Goal: Book appointment/travel/reservation

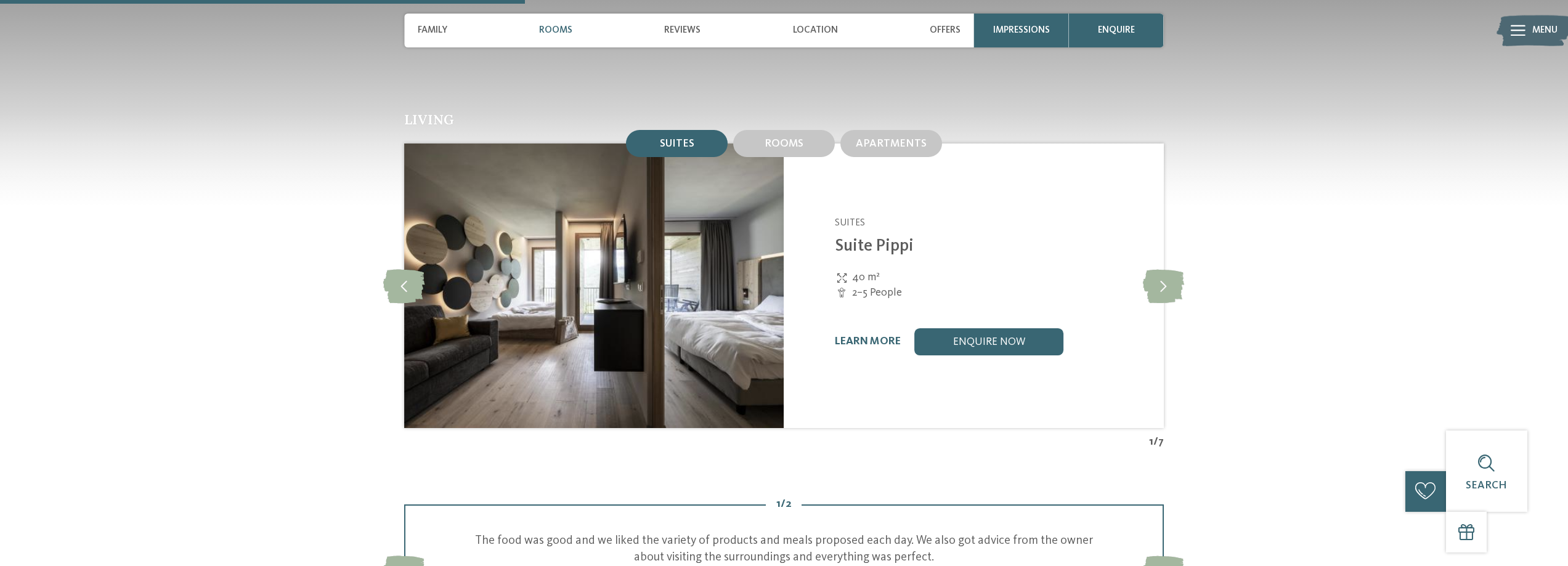
scroll to position [1559, 0]
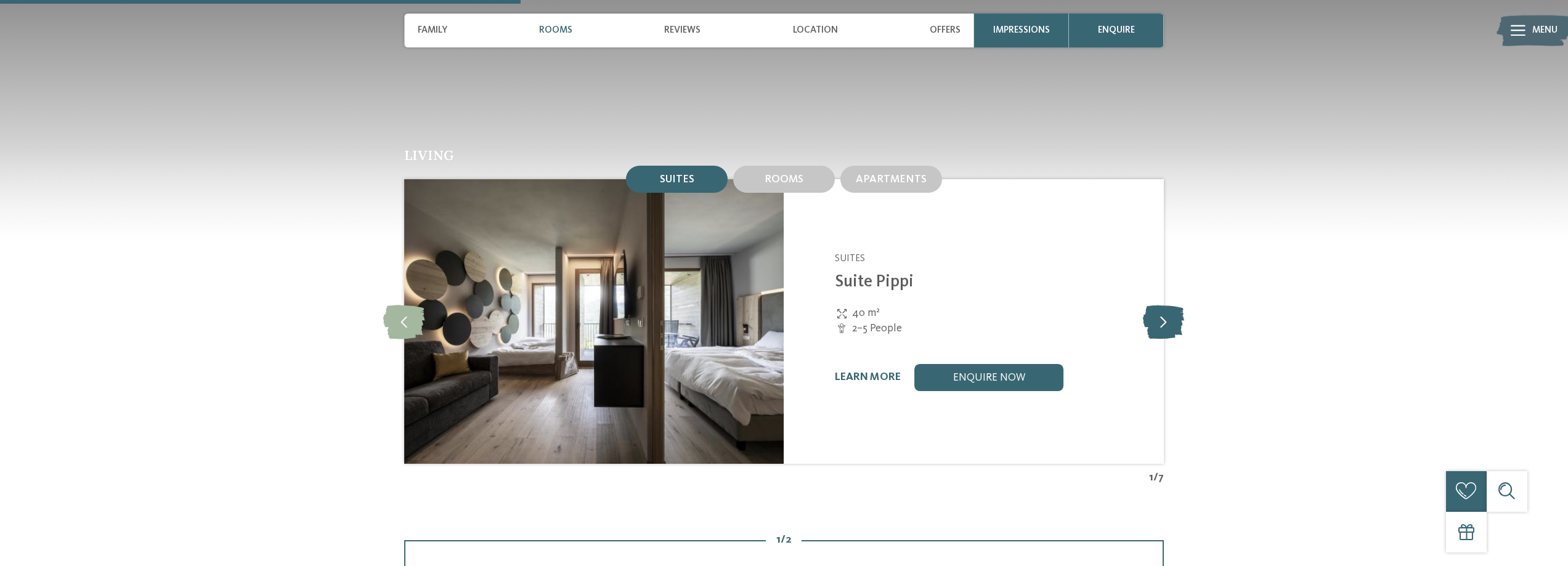
click at [1164, 304] on icon at bounding box center [1163, 321] width 41 height 34
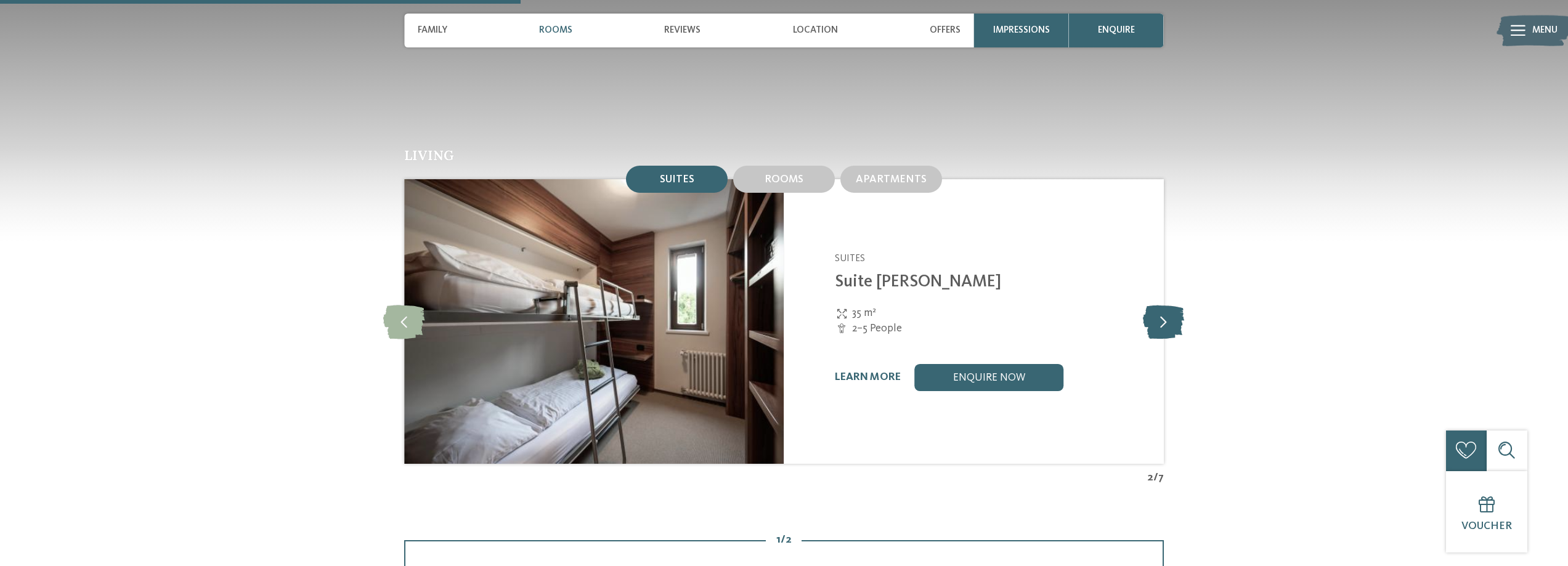
click at [1166, 304] on icon at bounding box center [1163, 321] width 41 height 34
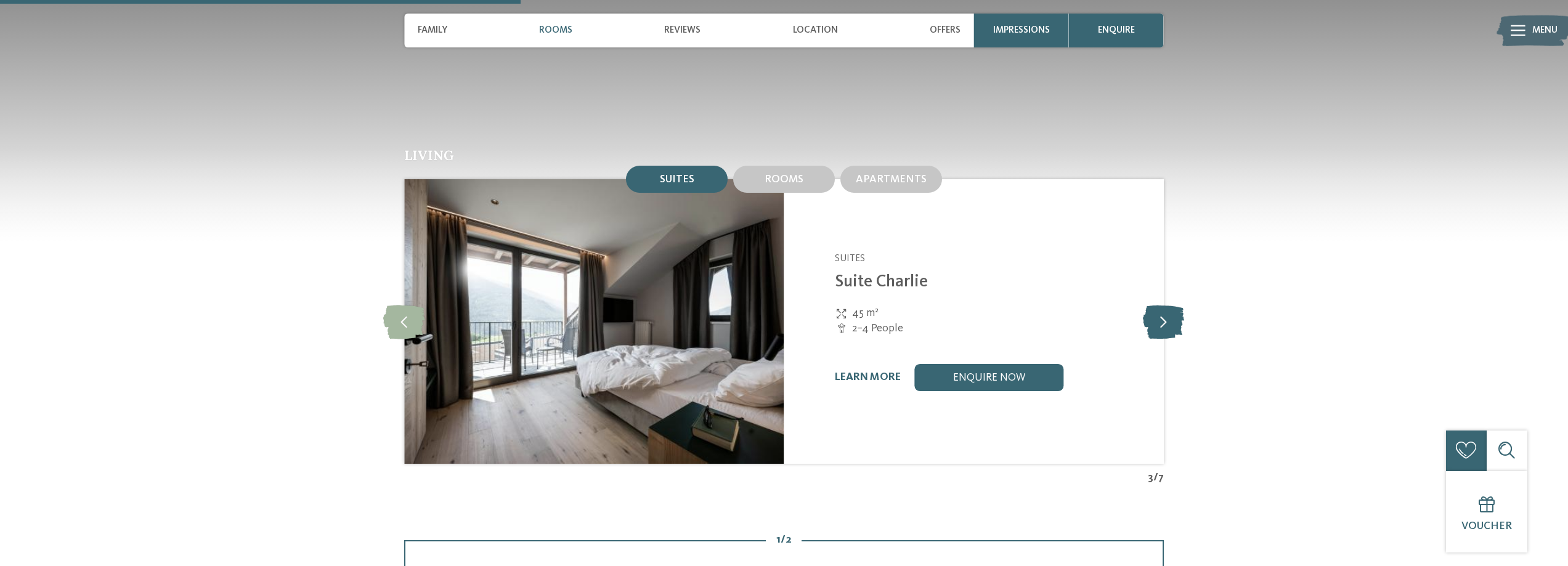
click at [1166, 304] on icon at bounding box center [1163, 321] width 41 height 34
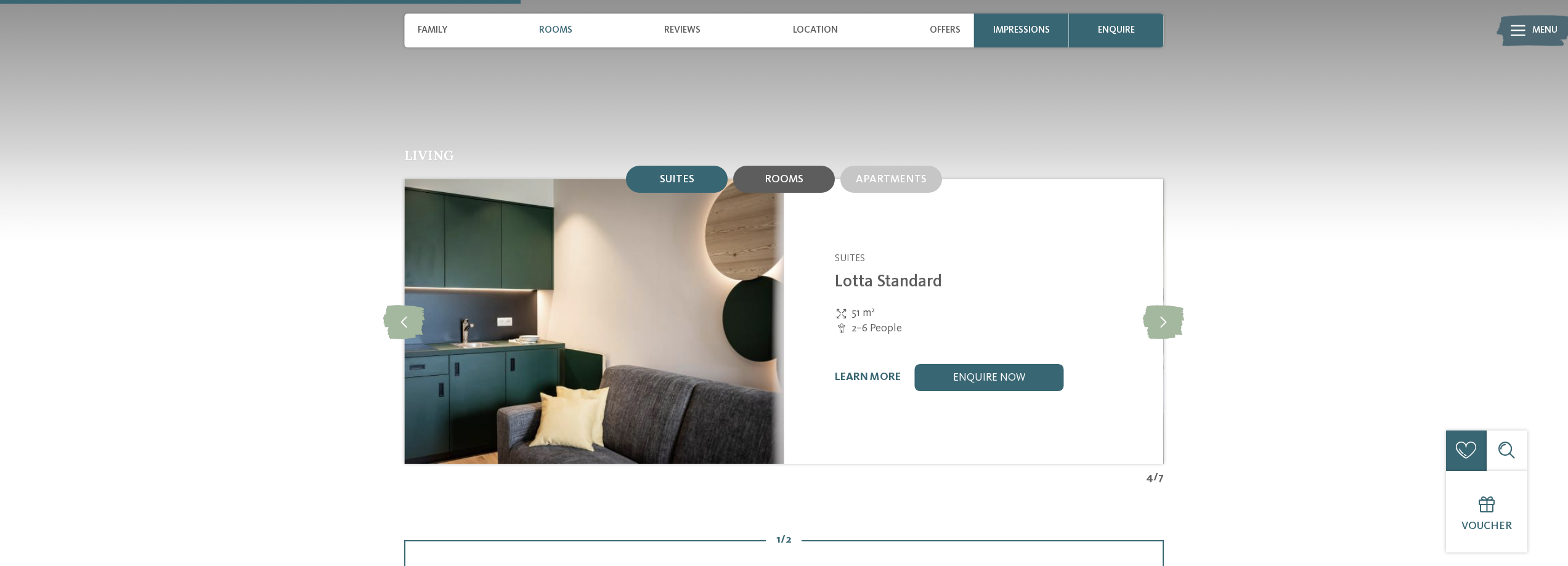
click at [810, 166] on div "Rooms" at bounding box center [783, 179] width 102 height 27
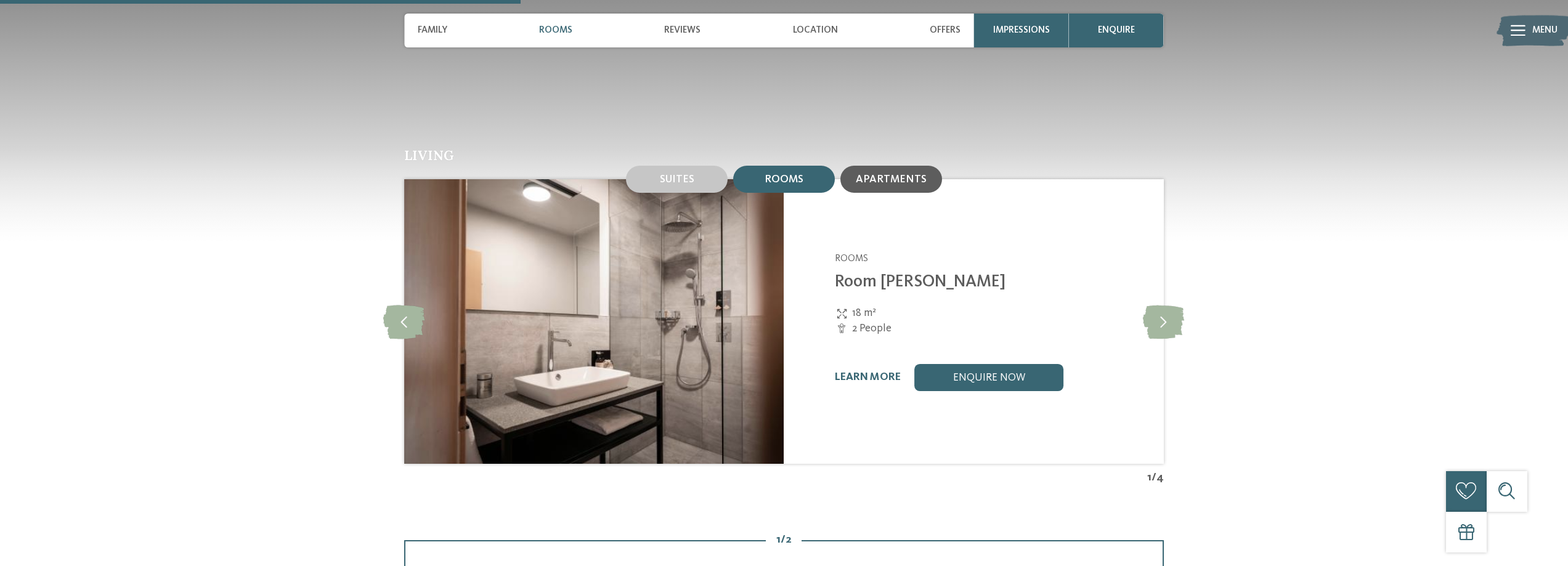
click at [884, 174] on span "Apartments" at bounding box center [891, 179] width 71 height 10
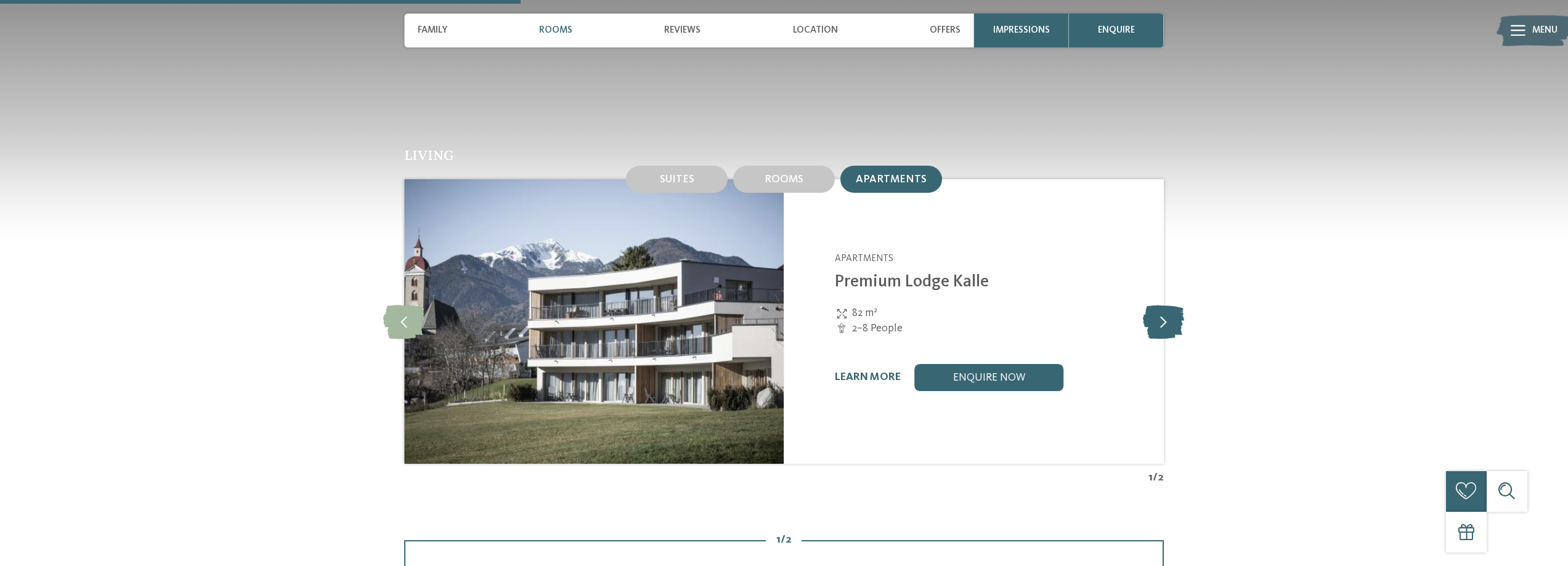
click at [1164, 304] on icon at bounding box center [1163, 321] width 41 height 34
click at [1164, 304] on icon at bounding box center [1163, 321] width 41 height 34
click at [1166, 304] on icon at bounding box center [1163, 321] width 41 height 34
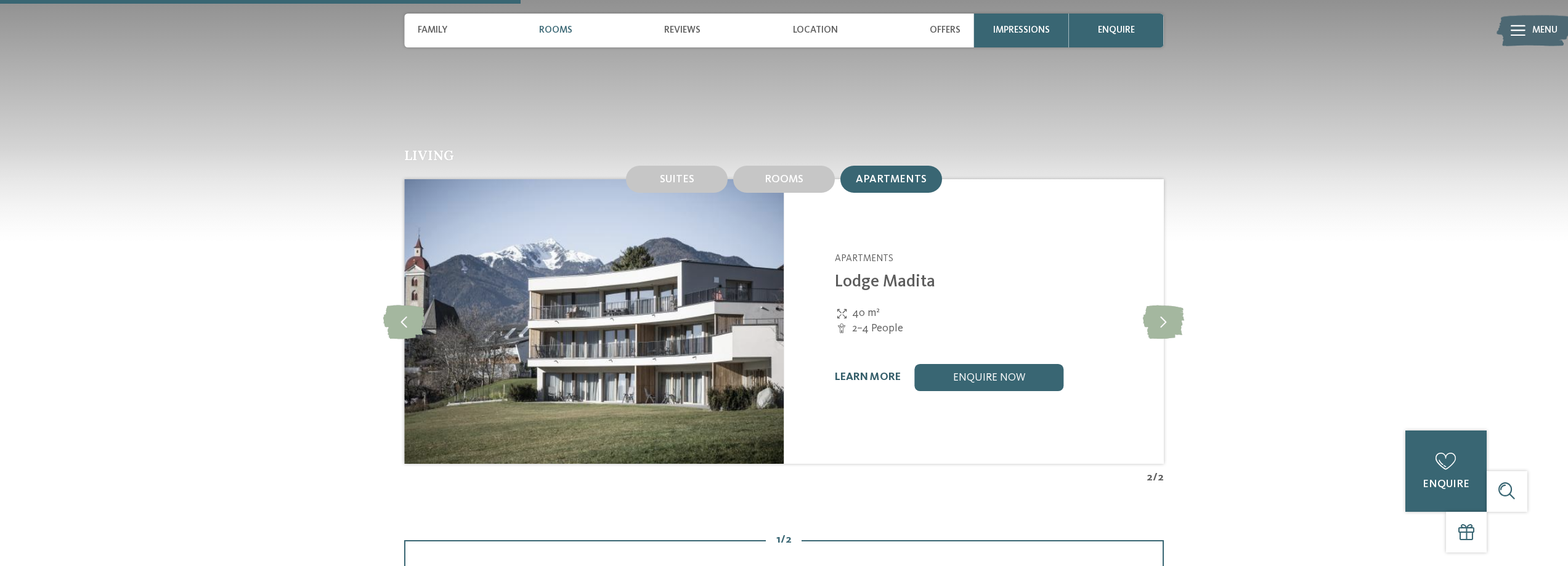
click at [882, 372] on link "learn more" at bounding box center [867, 377] width 66 height 10
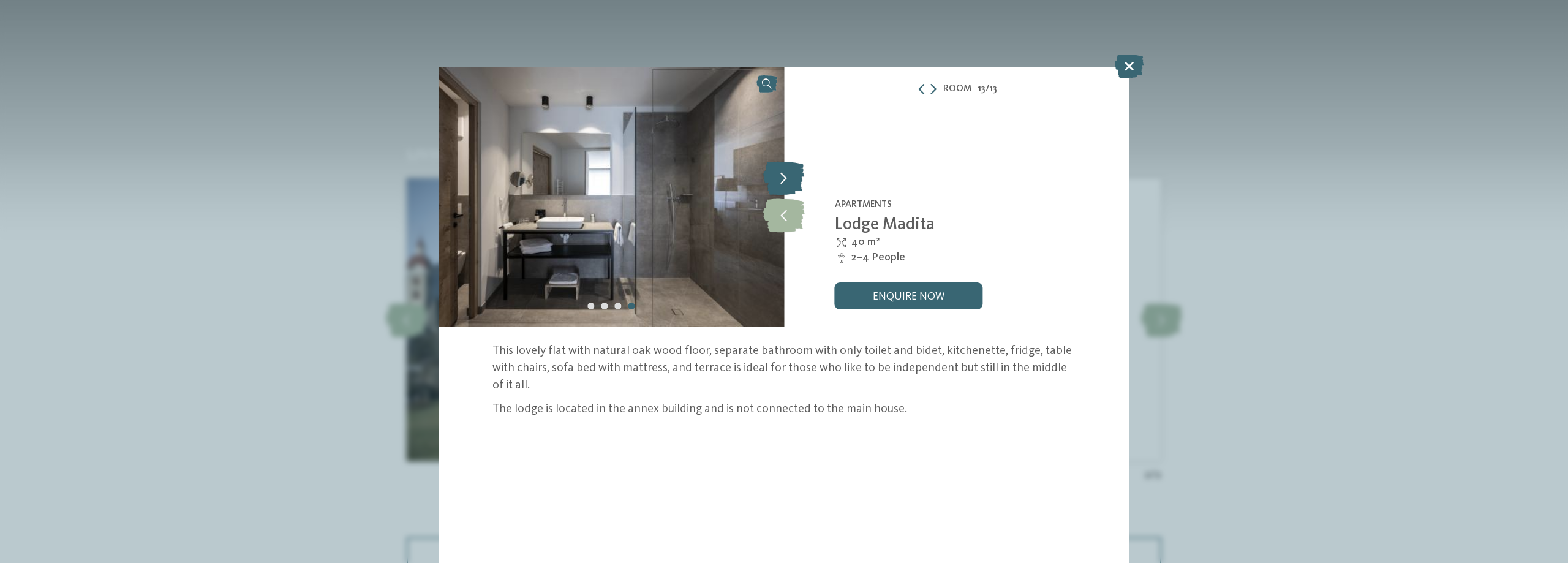
click at [790, 186] on icon at bounding box center [783, 179] width 41 height 34
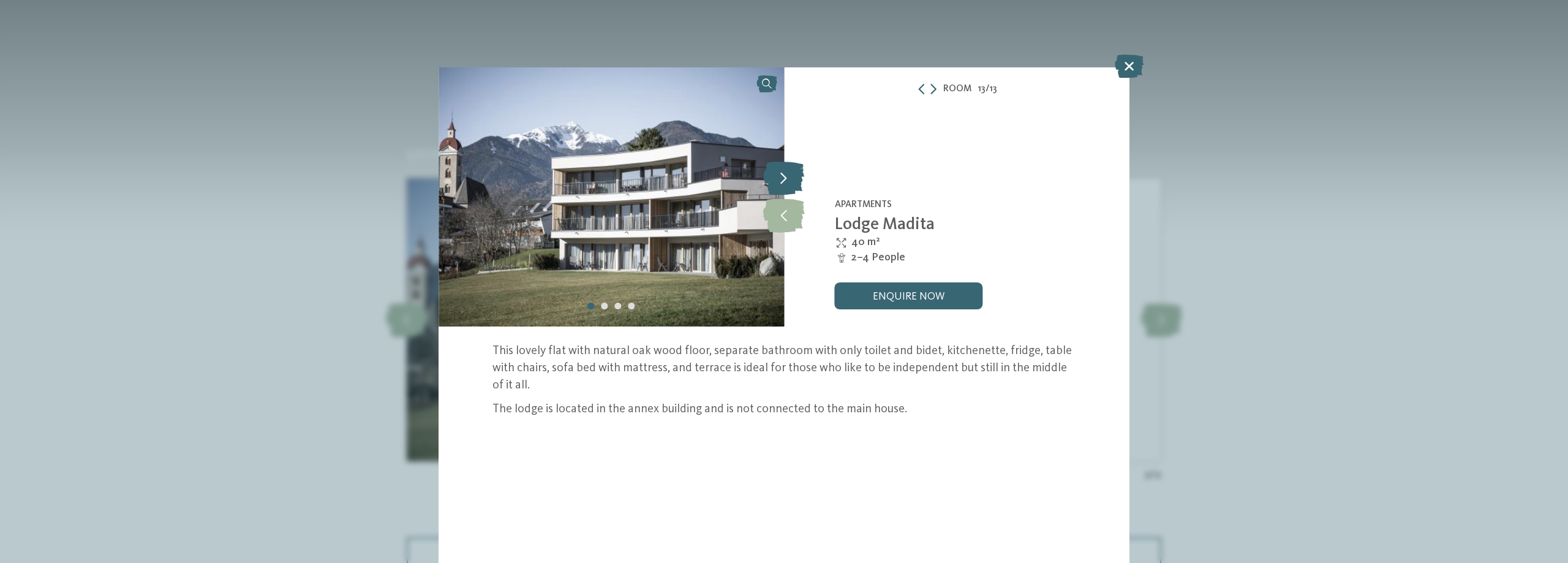
click at [790, 186] on icon at bounding box center [783, 179] width 41 height 34
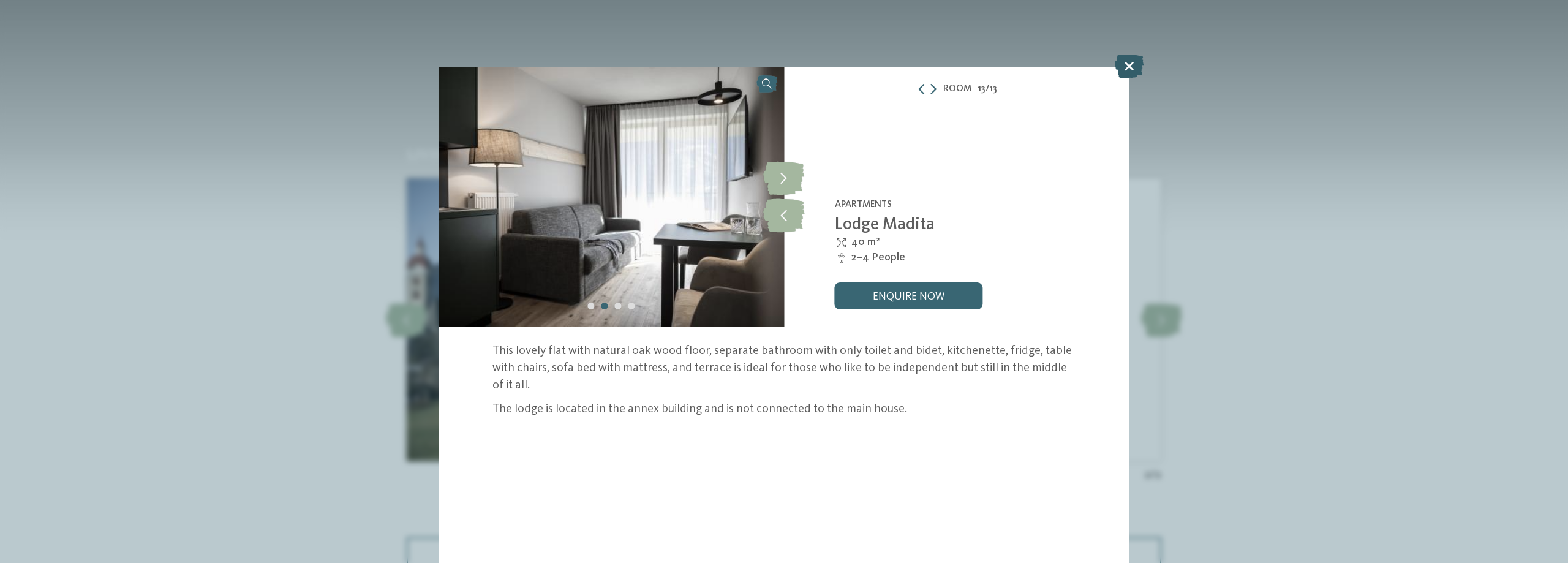
click at [1135, 66] on icon at bounding box center [1129, 66] width 29 height 23
